Goal: Use online tool/utility: Utilize a website feature to perform a specific function

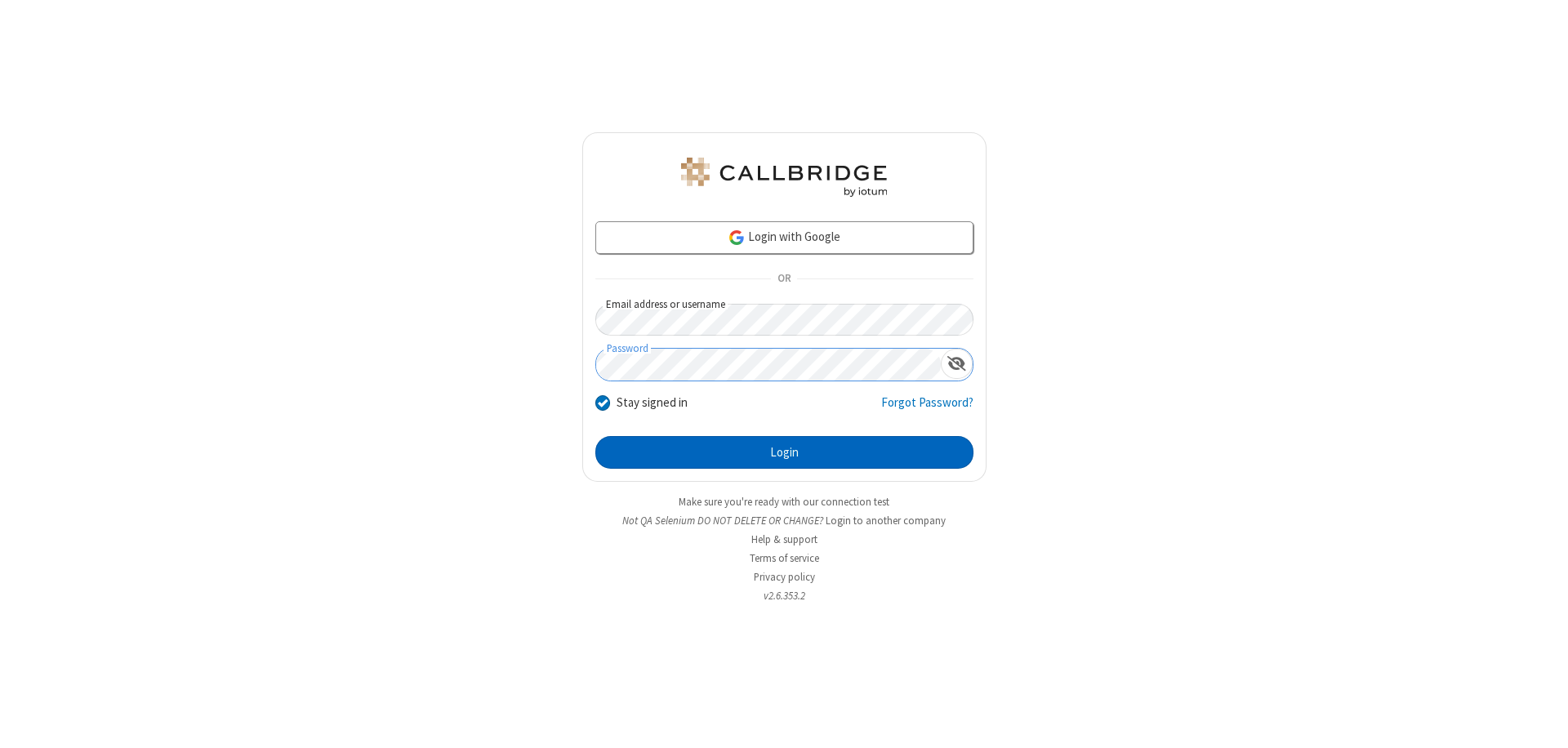
click at [784, 452] on button "Login" at bounding box center [784, 452] width 378 height 33
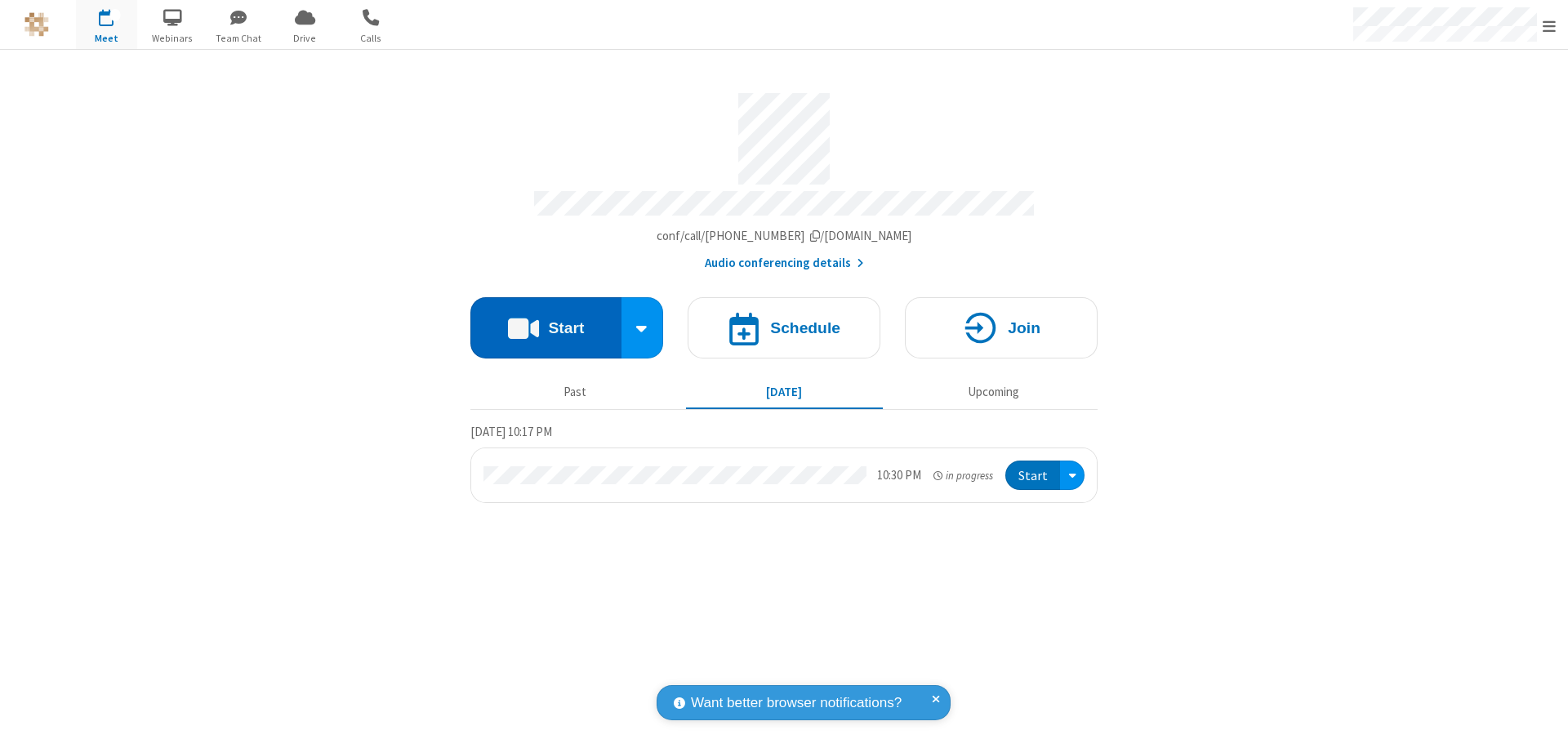
click at [545, 320] on button "Start" at bounding box center [546, 328] width 151 height 61
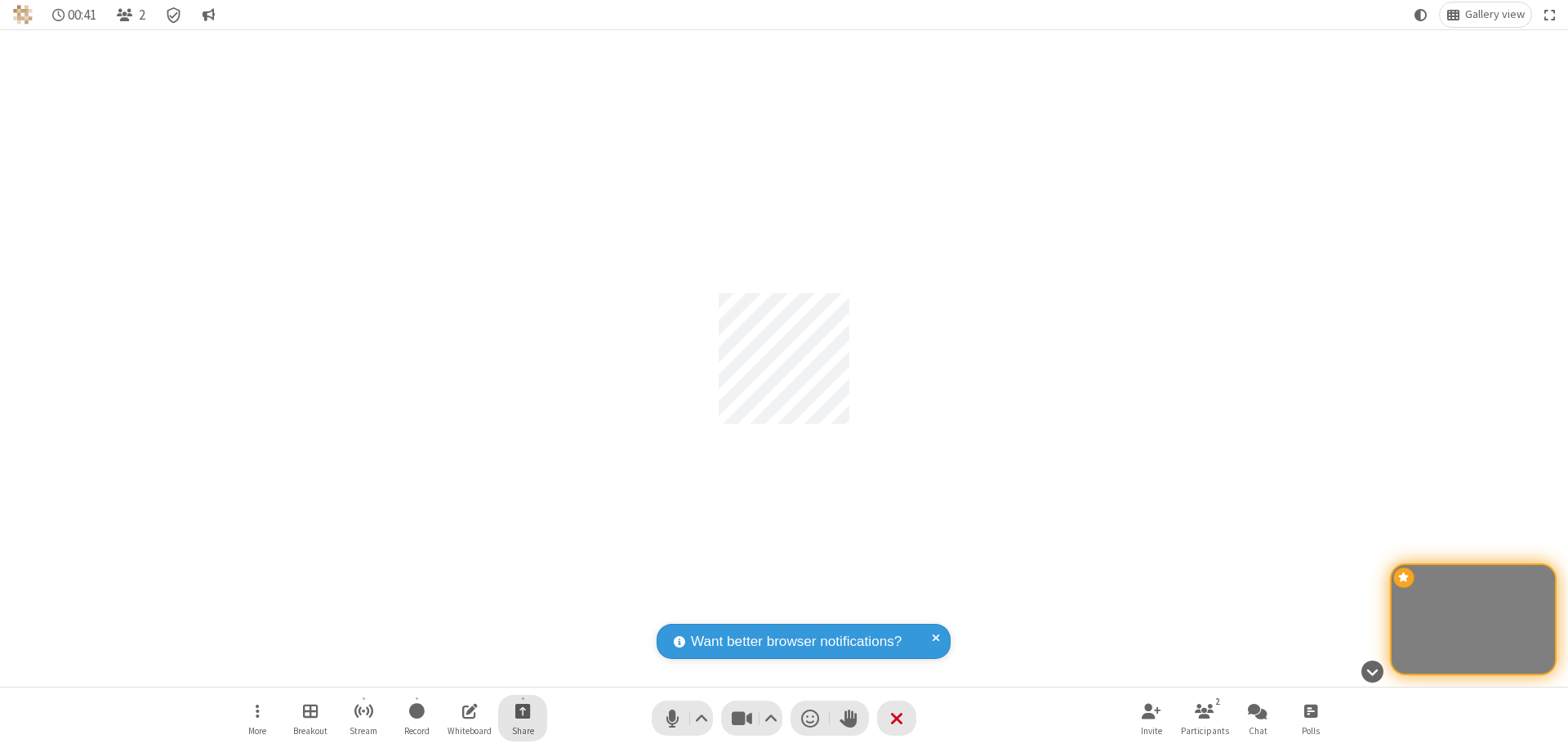
click at [522, 711] on span "Start sharing" at bounding box center [523, 711] width 15 height 20
click at [456, 671] on span "Share my screen" at bounding box center [457, 672] width 19 height 14
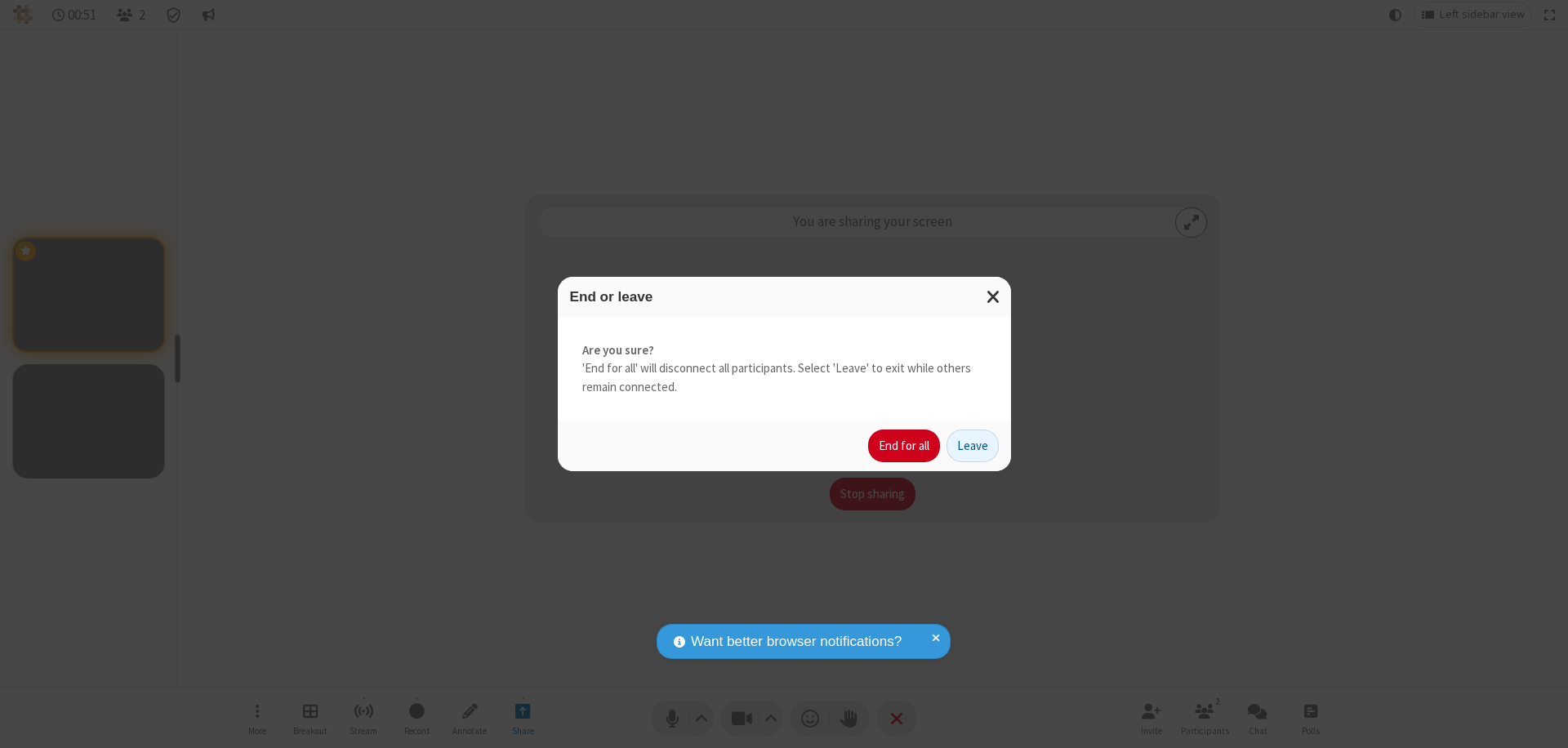
click at [905, 446] on button "End for all" at bounding box center [904, 446] width 72 height 33
